Goal: Transaction & Acquisition: Book appointment/travel/reservation

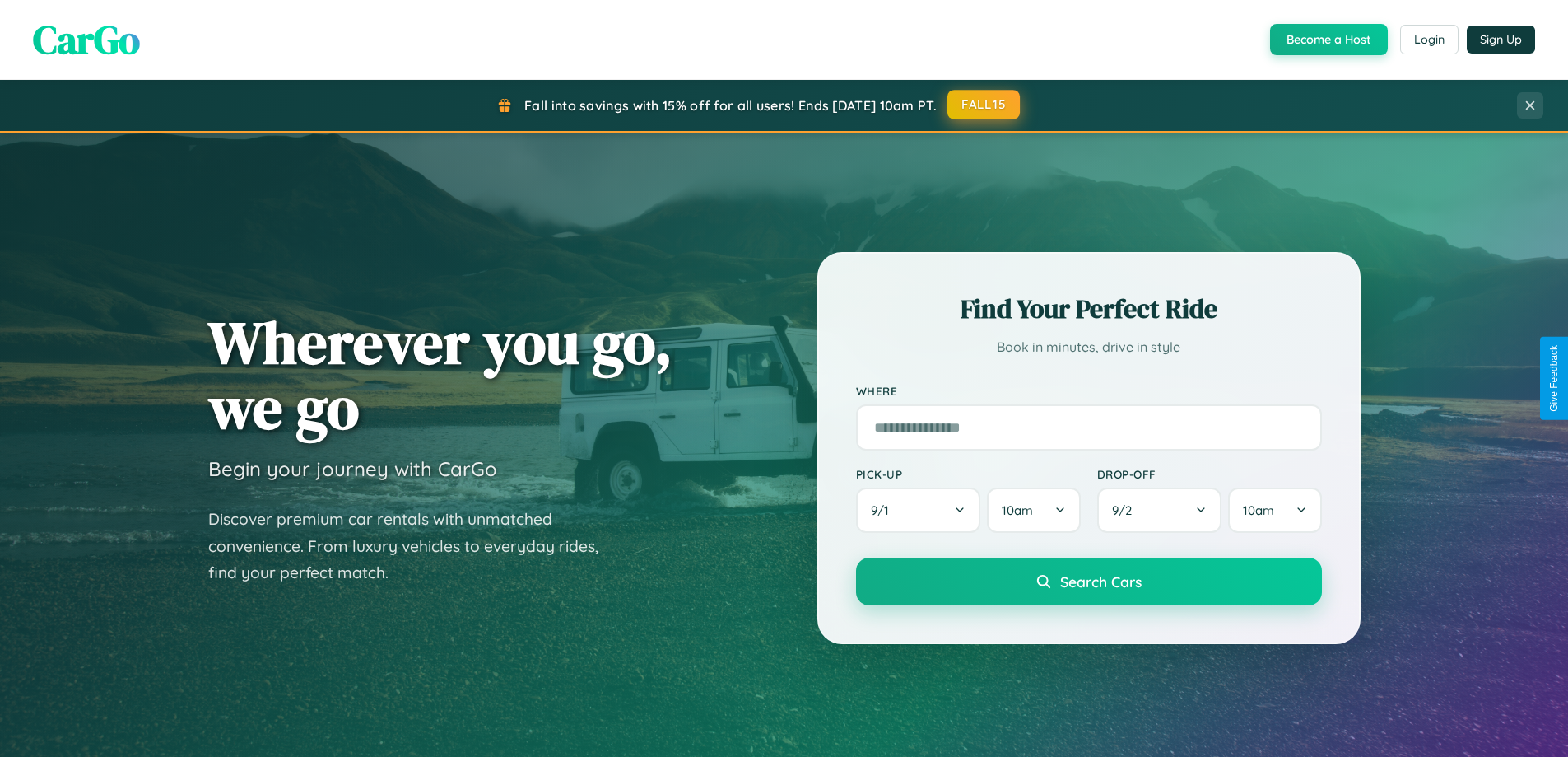
click at [984, 105] on button "FALL15" at bounding box center [983, 105] width 72 height 30
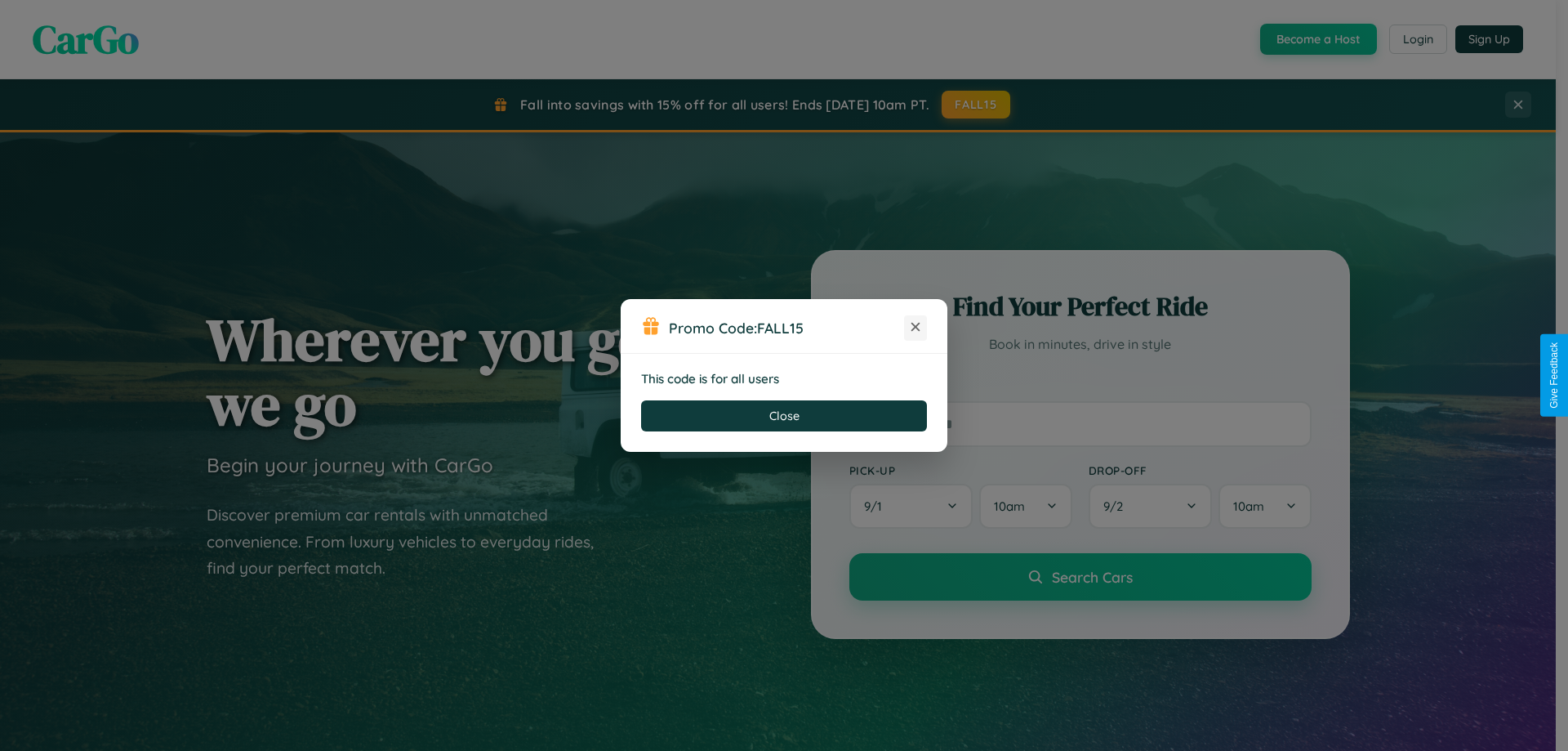
click at [915, 327] on icon at bounding box center [915, 326] width 16 height 16
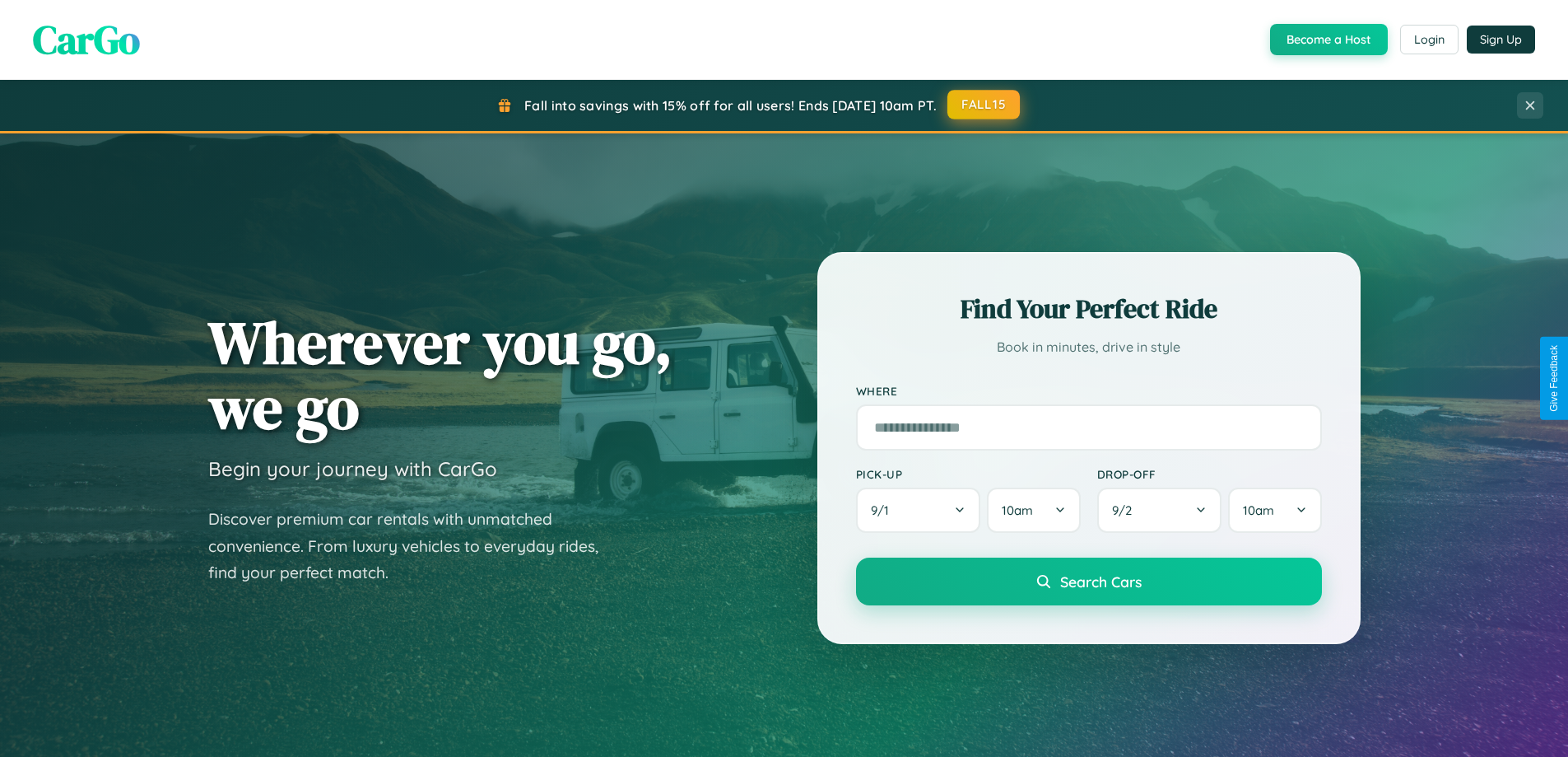
click at [984, 105] on button "FALL15" at bounding box center [983, 105] width 72 height 30
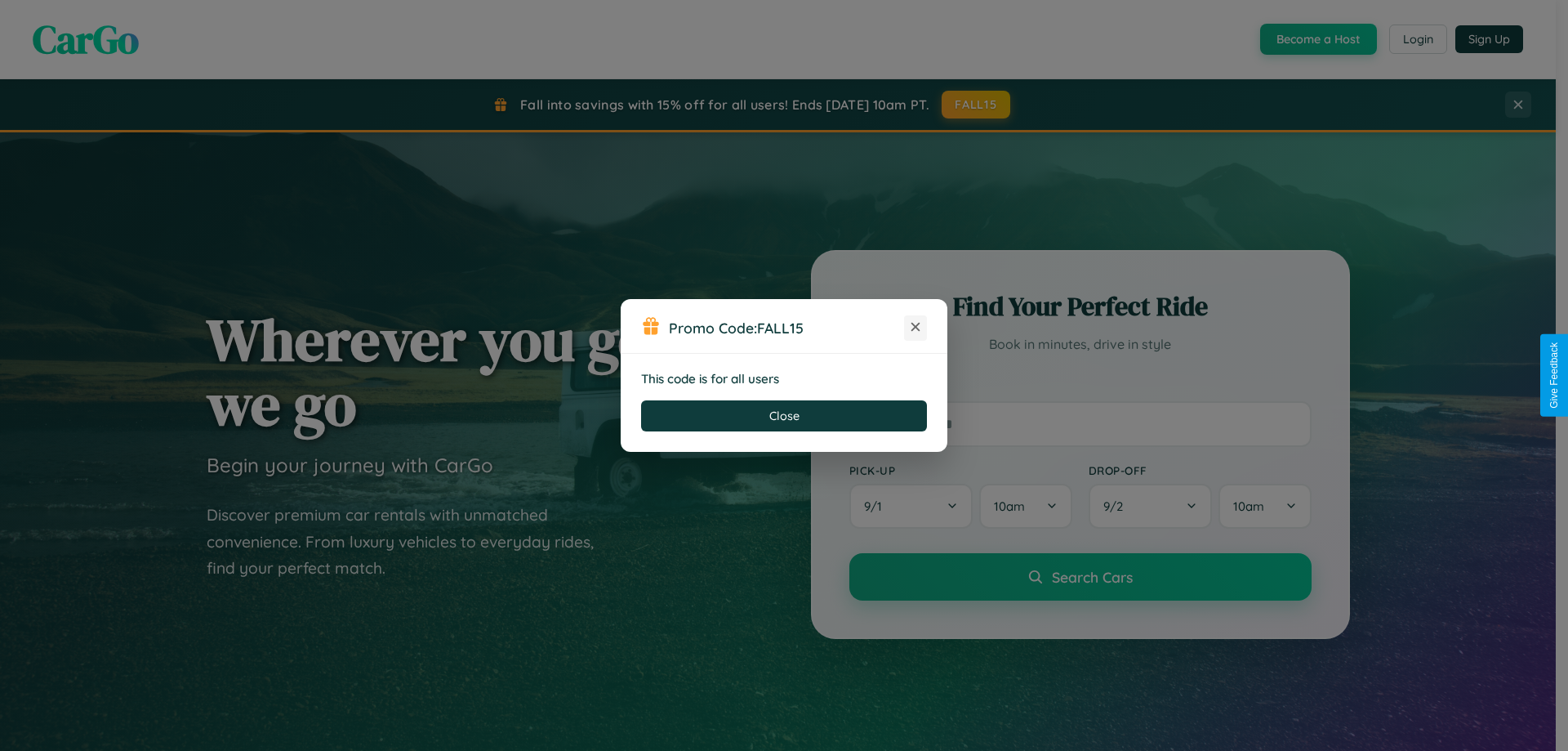
click at [915, 327] on icon at bounding box center [915, 326] width 16 height 16
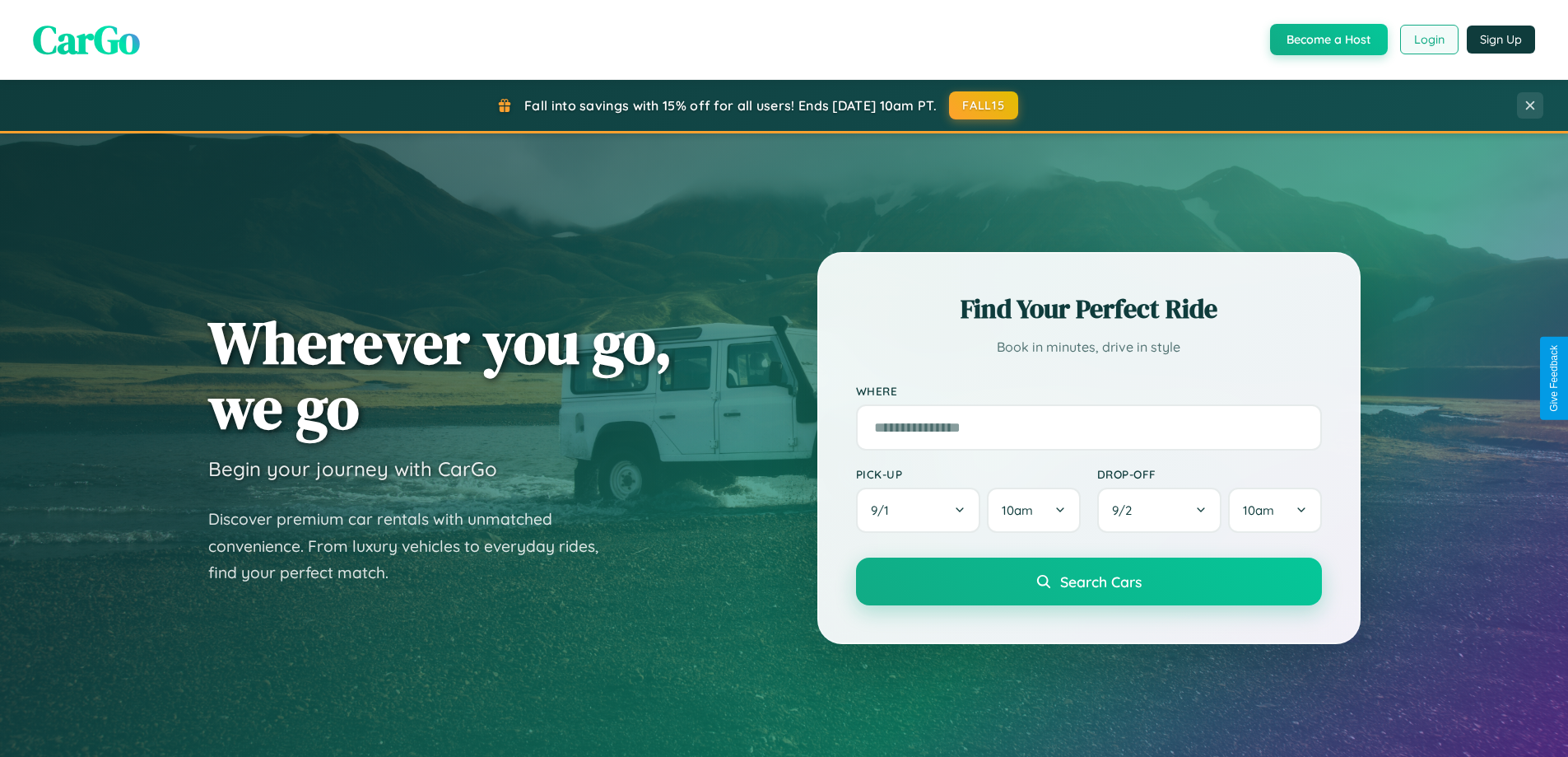
click at [1428, 40] on button "Login" at bounding box center [1428, 39] width 59 height 30
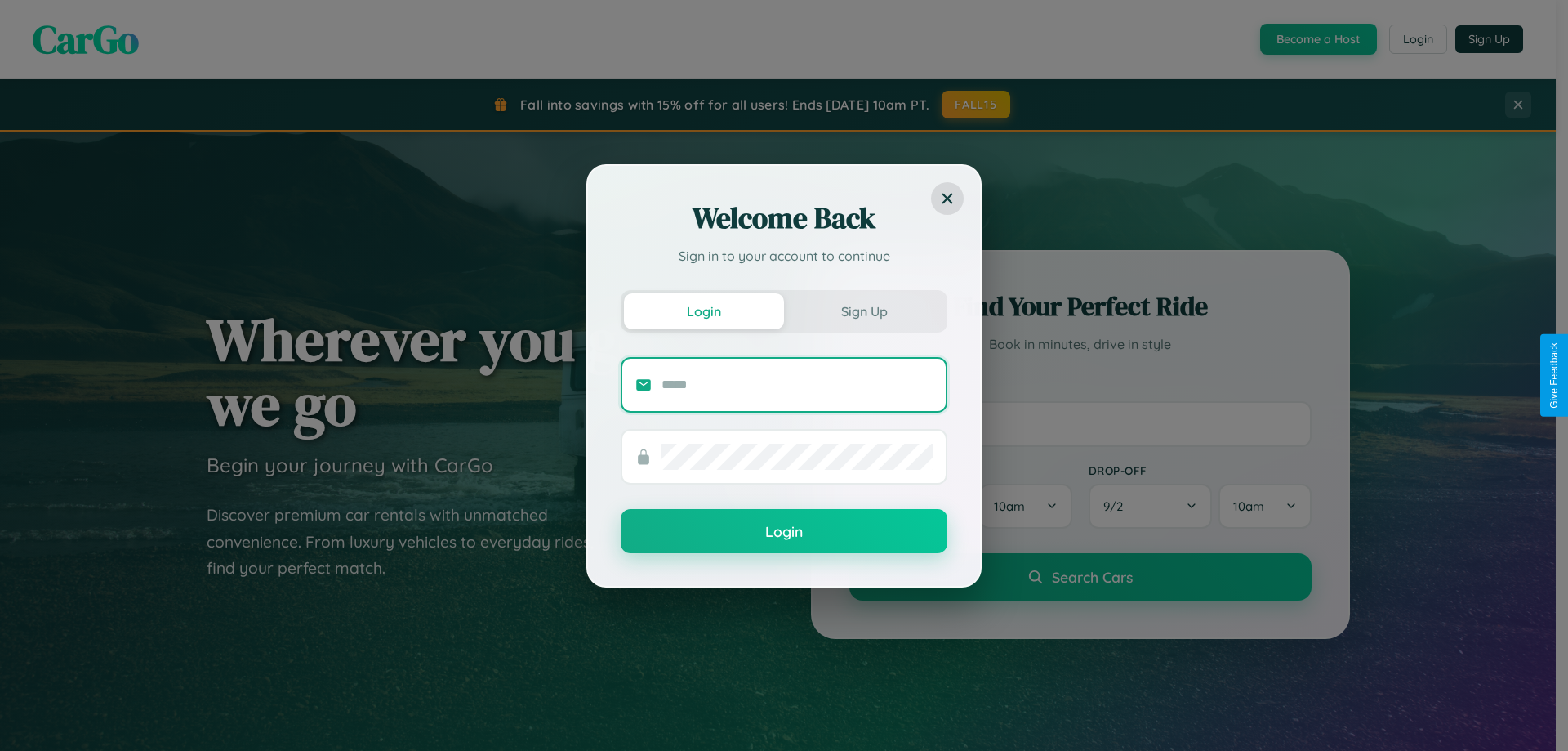
click at [797, 384] on input "text" at bounding box center [797, 384] width 271 height 26
type input "**********"
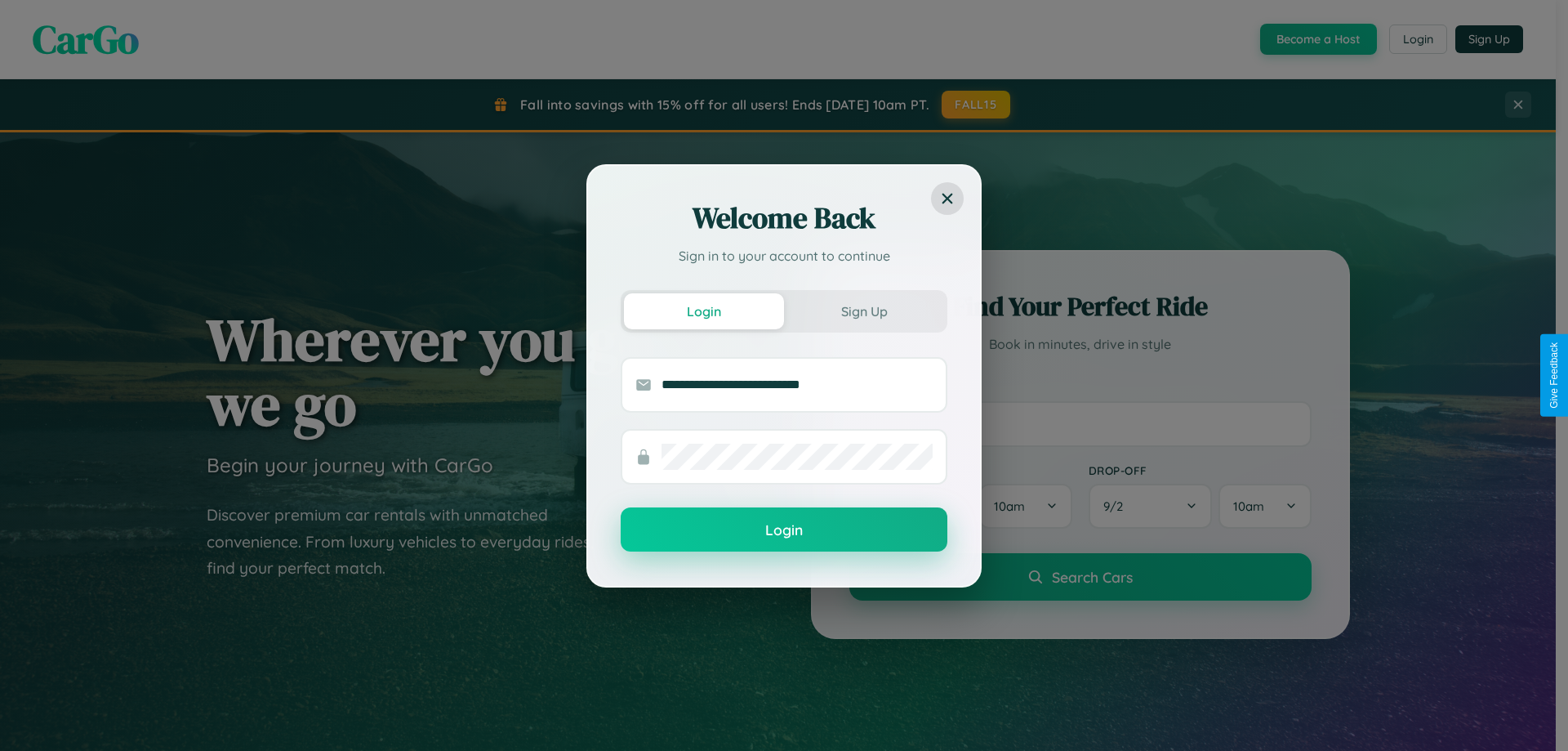
click at [784, 529] on button "Login" at bounding box center [784, 528] width 327 height 44
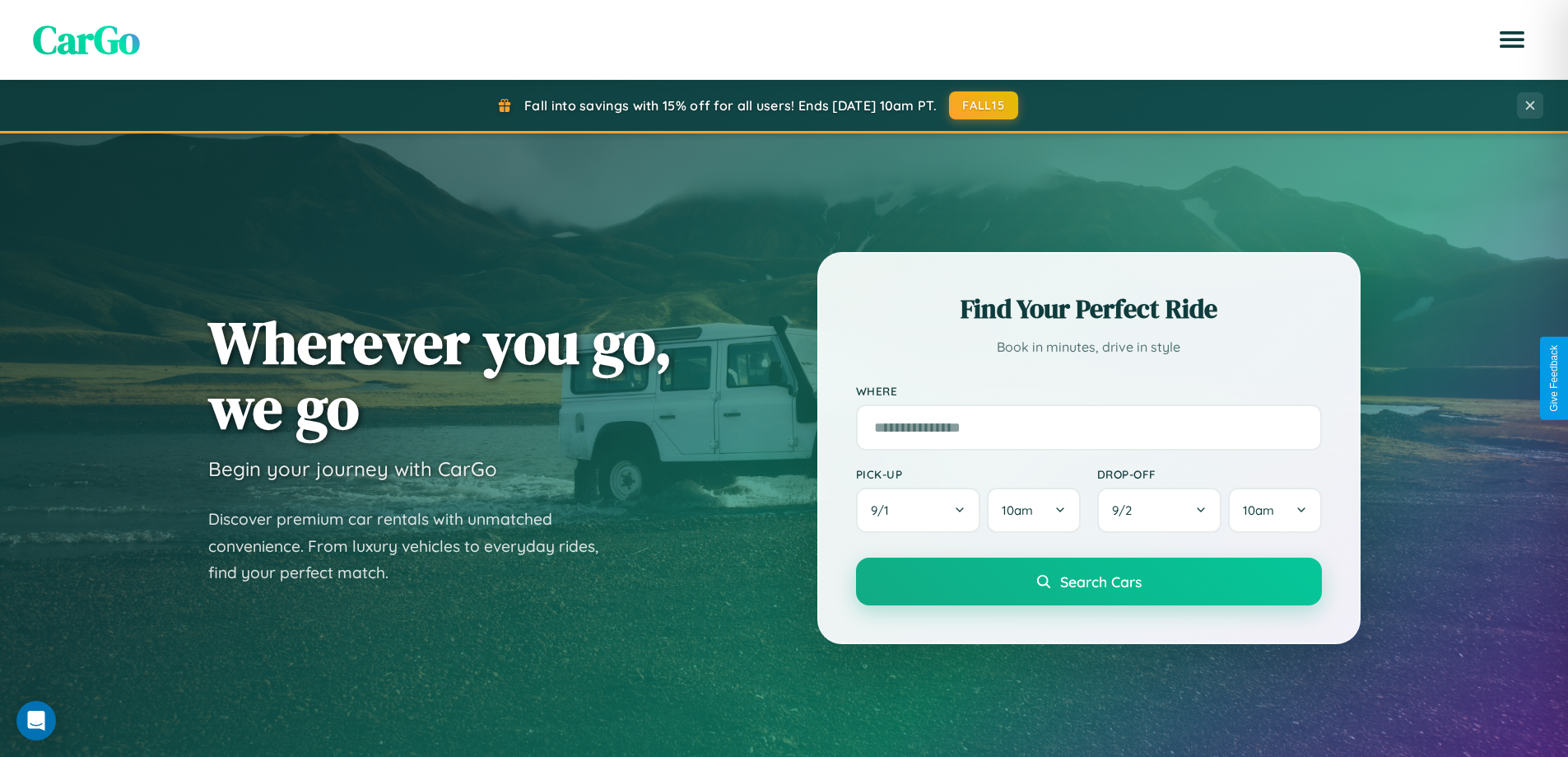
scroll to position [710, 0]
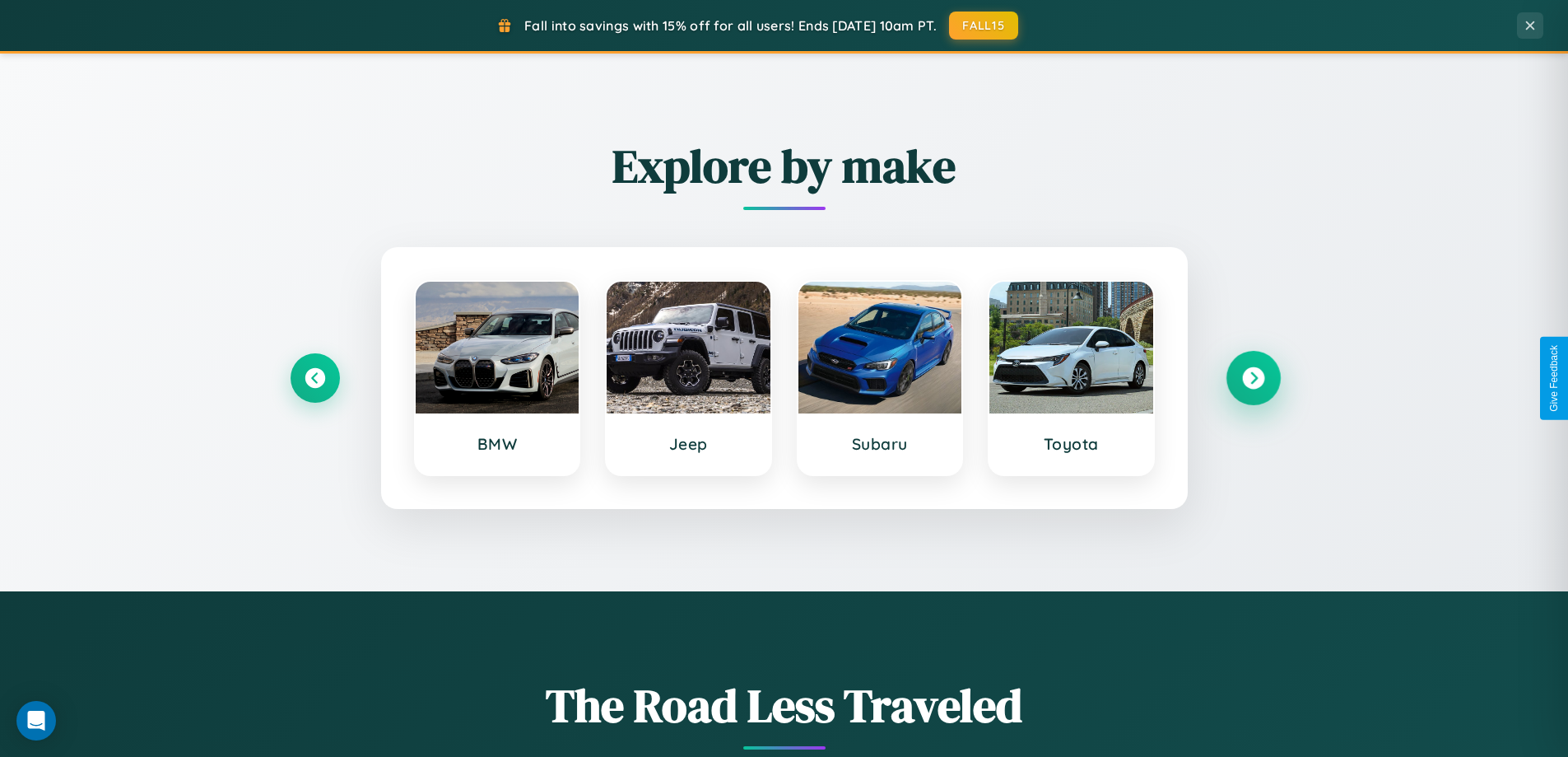
click at [1253, 378] on icon at bounding box center [1253, 378] width 23 height 23
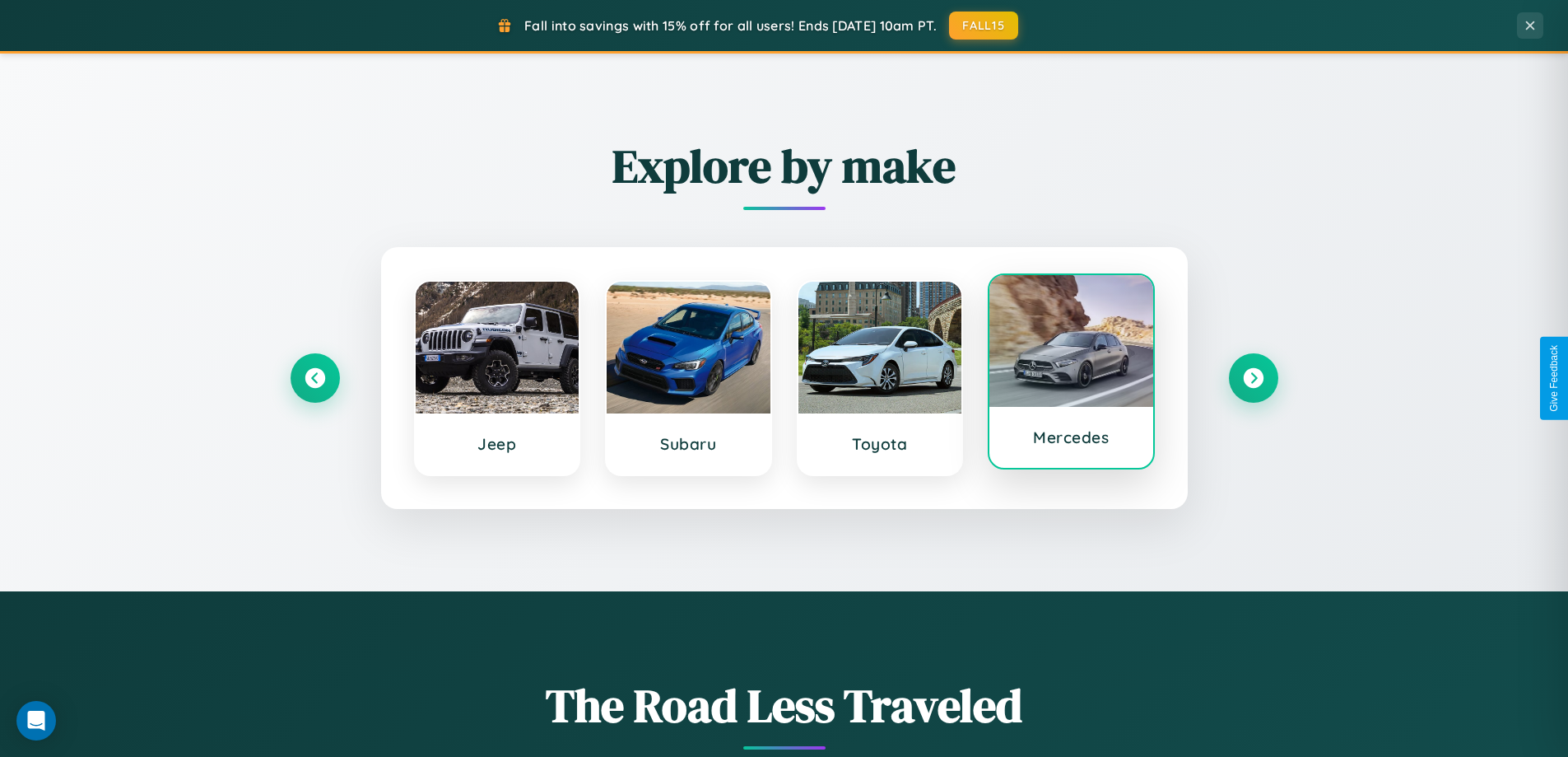
click at [1071, 375] on div at bounding box center [1071, 341] width 164 height 132
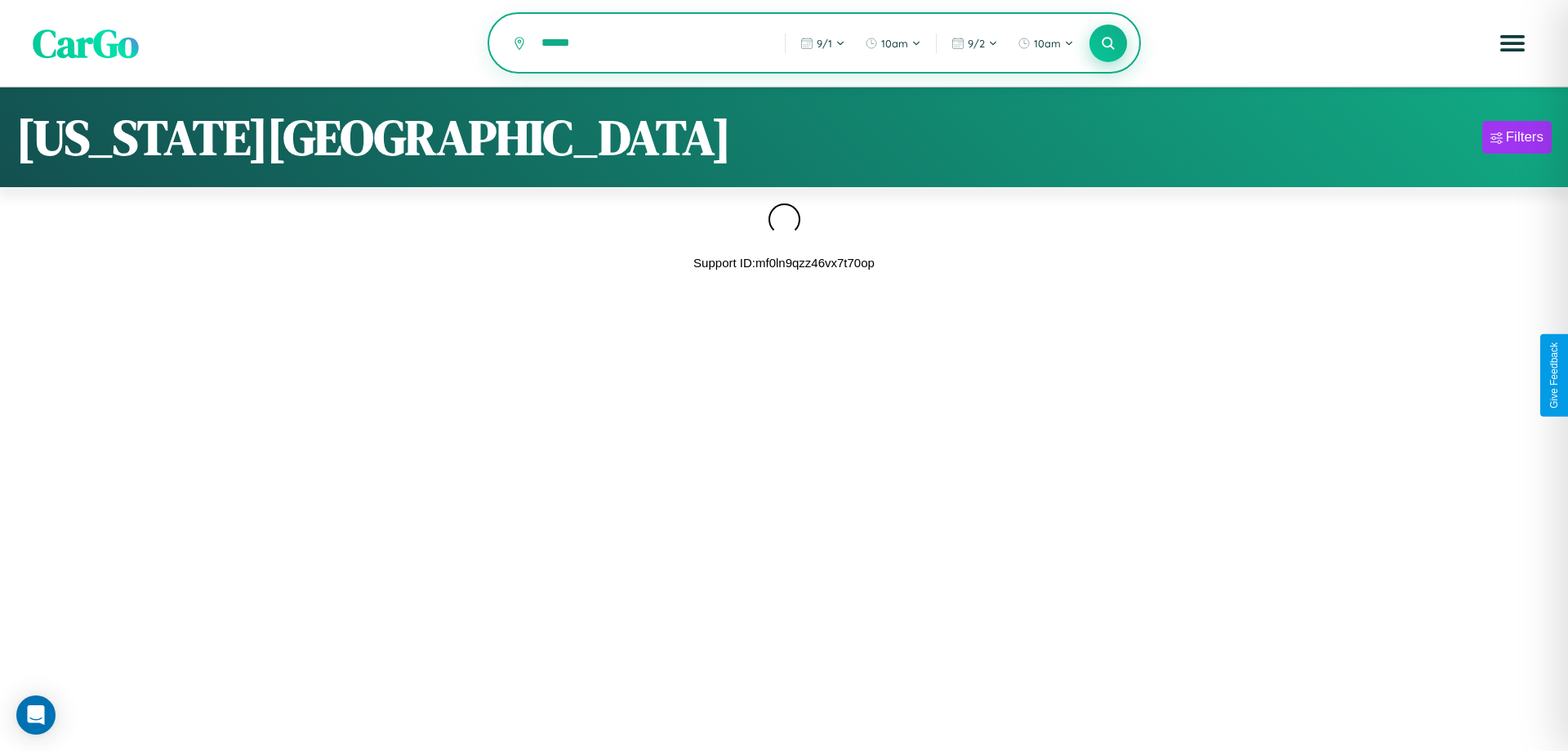
type input "******"
click at [1109, 44] on icon at bounding box center [1108, 42] width 15 height 15
